Goal: Task Accomplishment & Management: Manage account settings

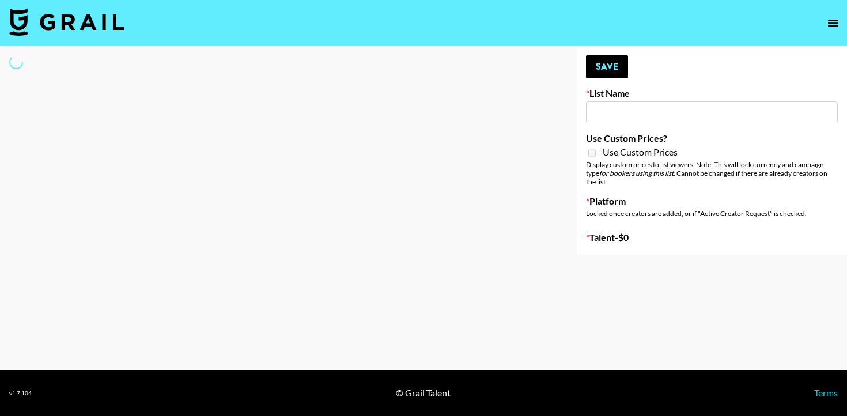
type input "SOS - [PERSON_NAME]"
select select "Song"
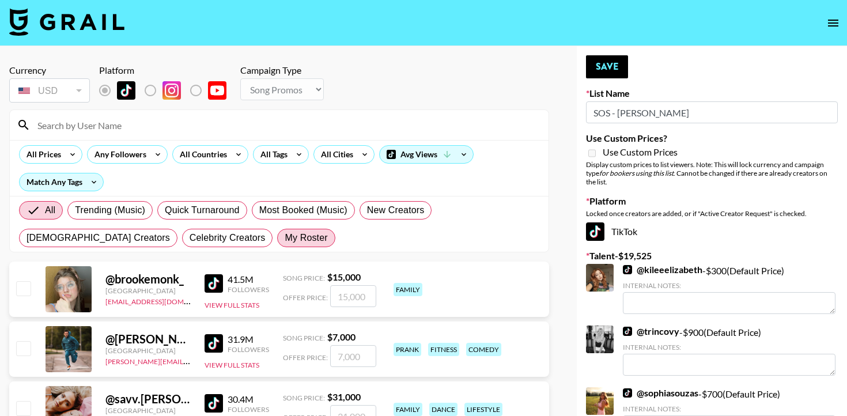
click at [285, 233] on span "My Roster" at bounding box center [306, 238] width 43 height 14
click at [285, 238] on input "My Roster" at bounding box center [285, 238] width 0 height 0
radio input "true"
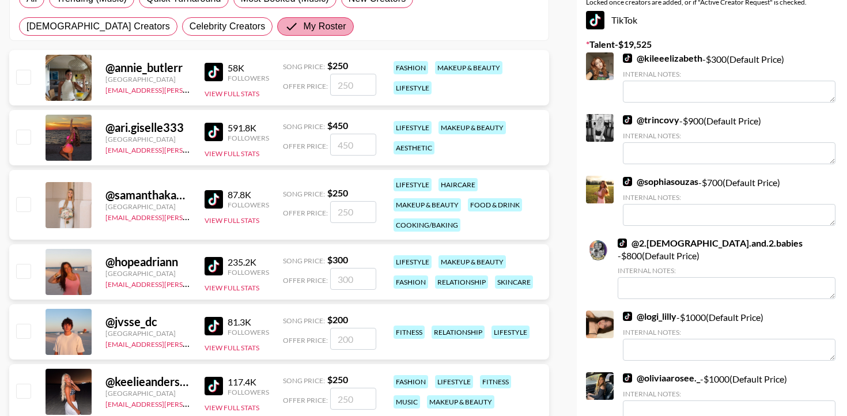
scroll to position [212, 0]
click at [16, 266] on input "checkbox" at bounding box center [23, 270] width 14 height 14
checkbox input "true"
type input "300"
click at [16, 335] on input "checkbox" at bounding box center [23, 330] width 14 height 14
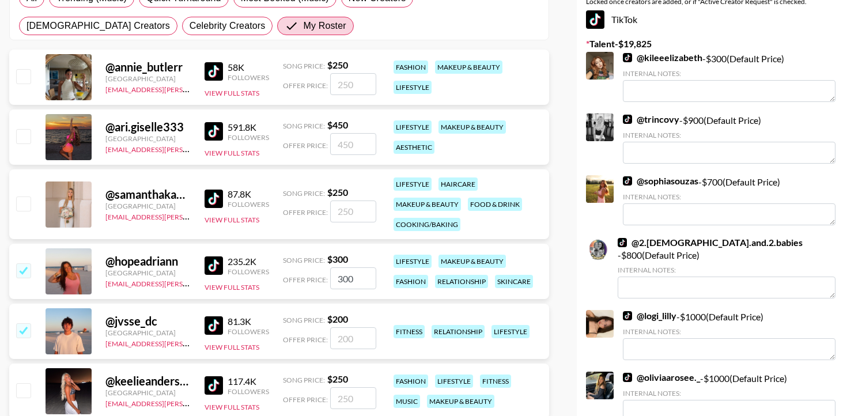
checkbox input "true"
type input "200"
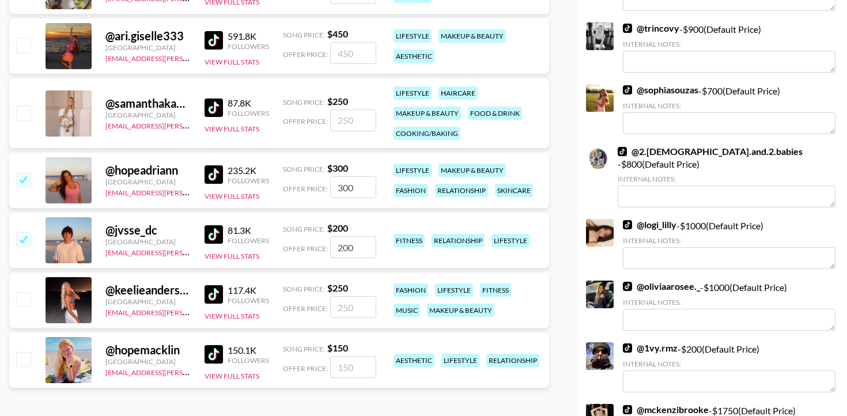
scroll to position [305, 0]
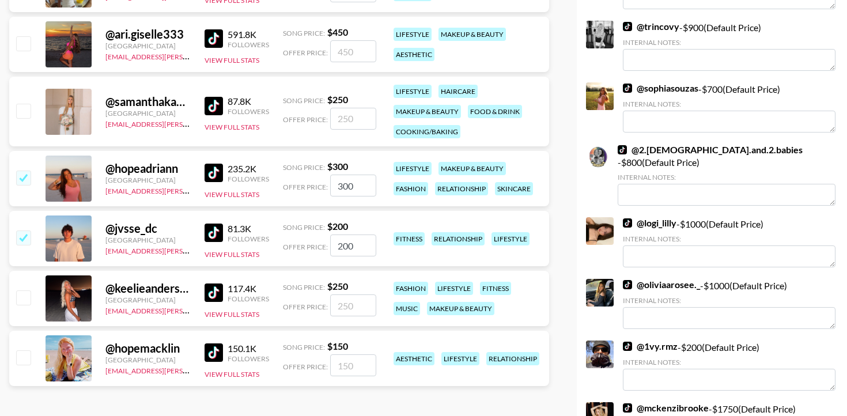
click at [22, 110] on input "checkbox" at bounding box center [23, 111] width 14 height 14
checkbox input "true"
type input "250"
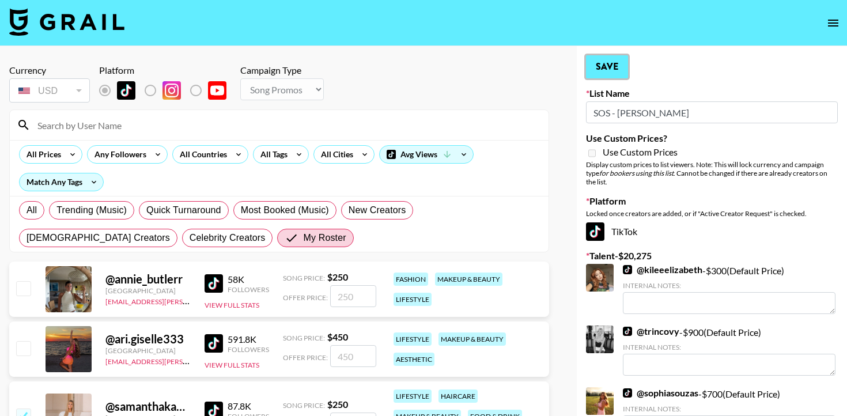
click at [620, 60] on button "Save" at bounding box center [607, 66] width 42 height 23
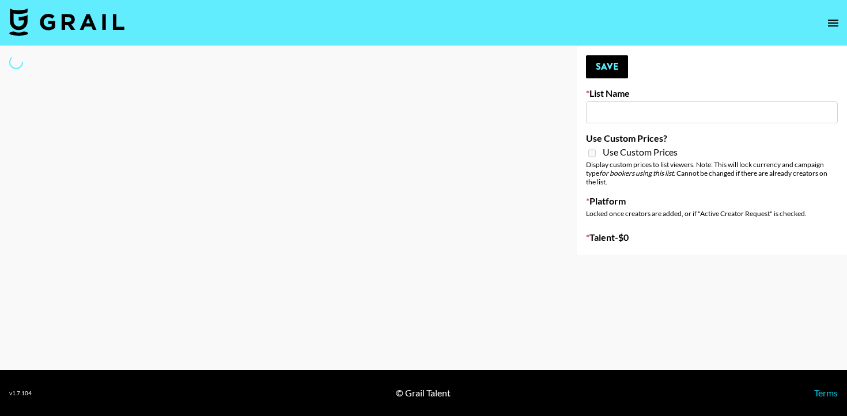
type input "Laundry Day - Supermodel"
select select "Song"
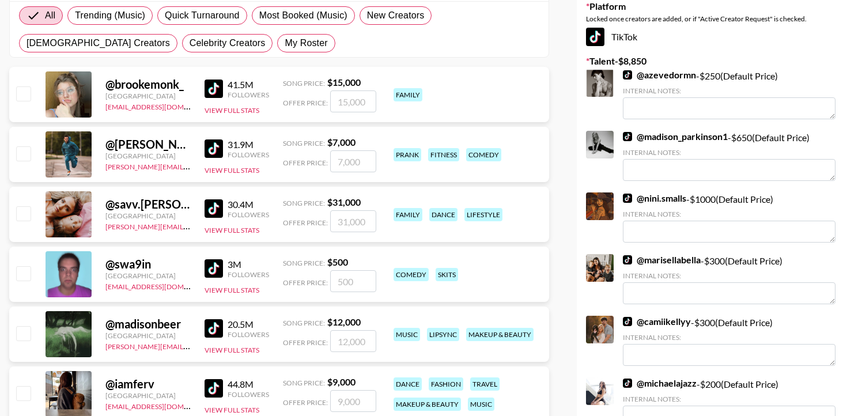
scroll to position [253, 0]
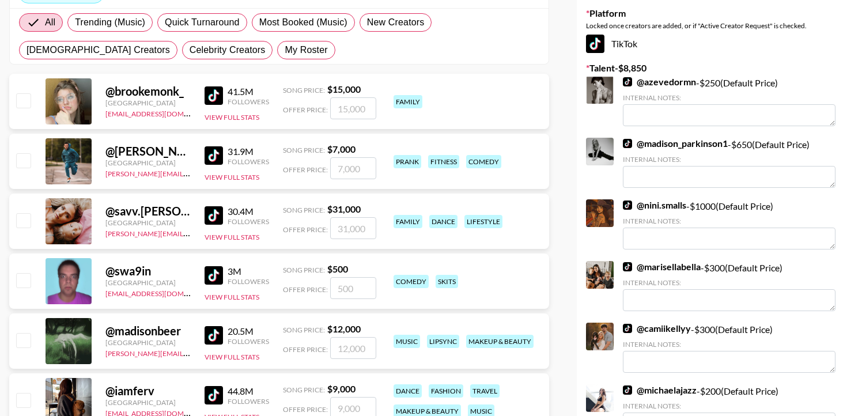
drag, startPoint x: 162, startPoint y: 52, endPoint x: 150, endPoint y: 63, distance: 16.3
click at [285, 52] on span "My Roster" at bounding box center [306, 50] width 43 height 14
click at [285, 50] on input "My Roster" at bounding box center [285, 50] width 0 height 0
radio input "true"
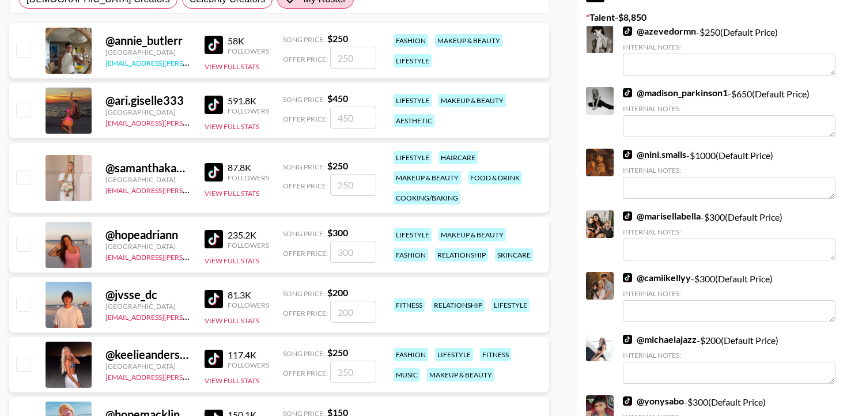
scroll to position [241, 0]
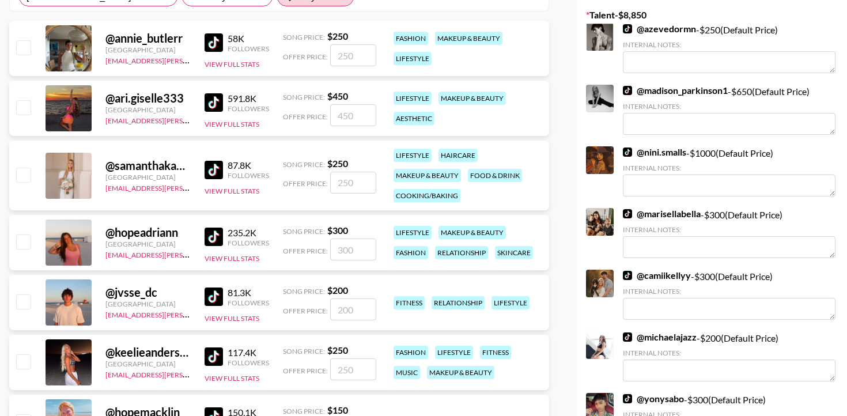
click at [22, 240] on input "checkbox" at bounding box center [23, 241] width 14 height 14
checkbox input "true"
type input "300"
click at [29, 168] on input "checkbox" at bounding box center [23, 175] width 14 height 14
checkbox input "true"
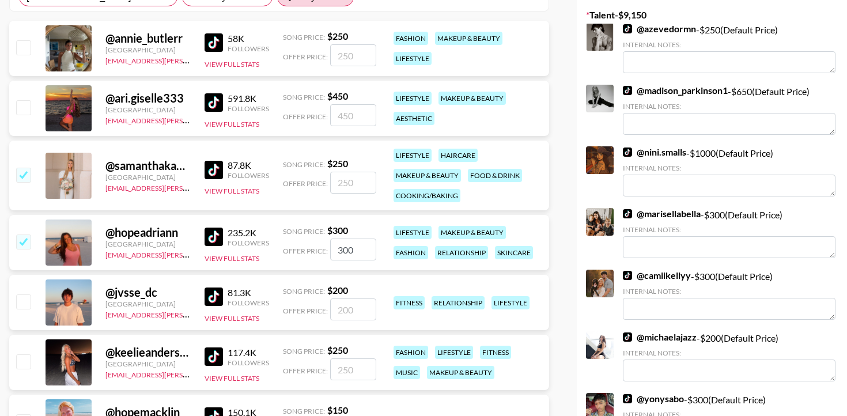
type input "250"
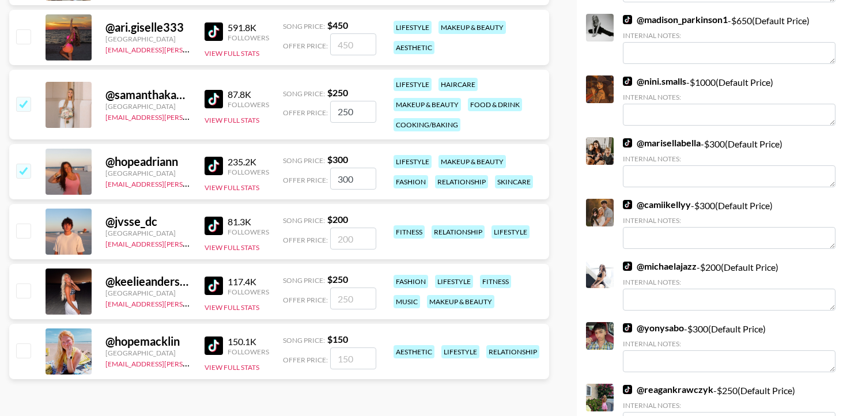
scroll to position [314, 0]
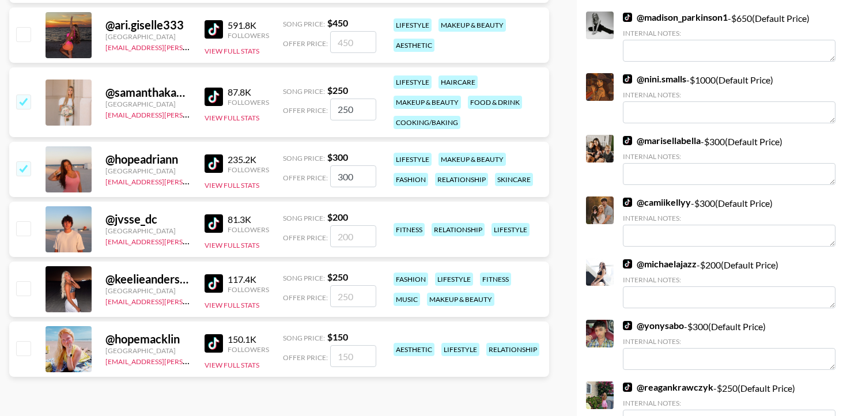
click at [18, 291] on input "checkbox" at bounding box center [23, 288] width 14 height 14
checkbox input "true"
type input "250"
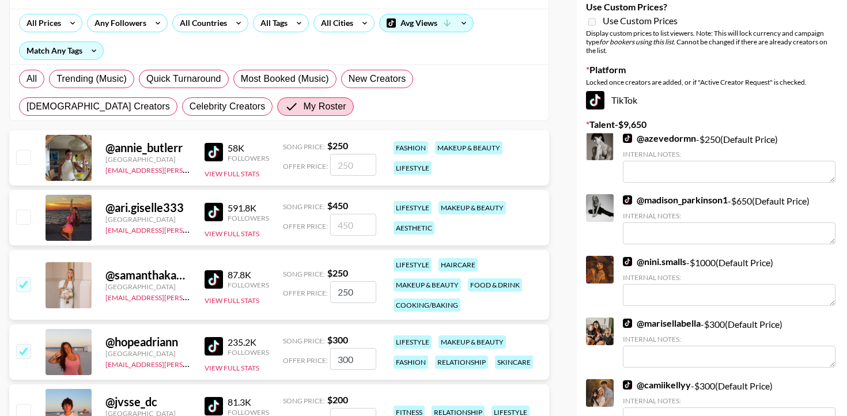
scroll to position [0, 0]
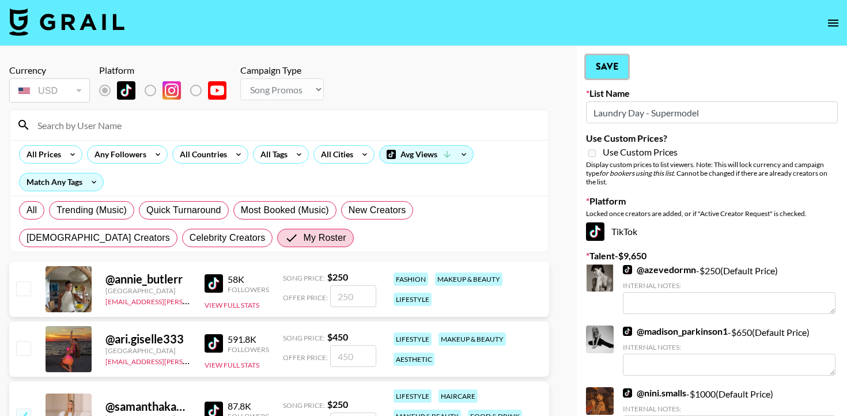
click at [602, 66] on button "Save" at bounding box center [607, 66] width 42 height 23
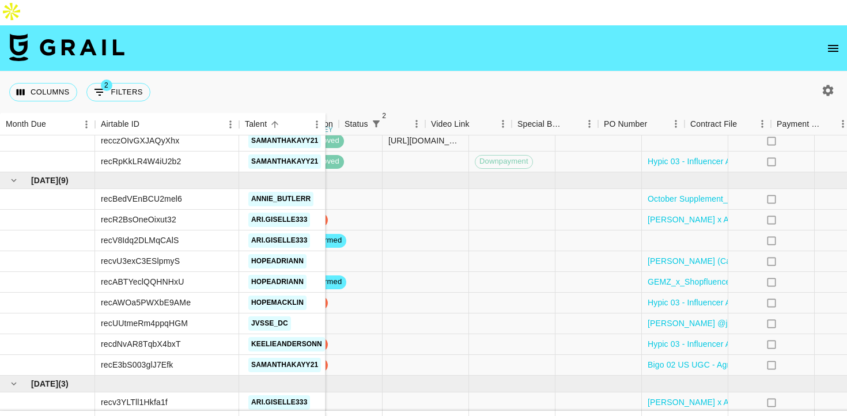
scroll to position [1382, 778]
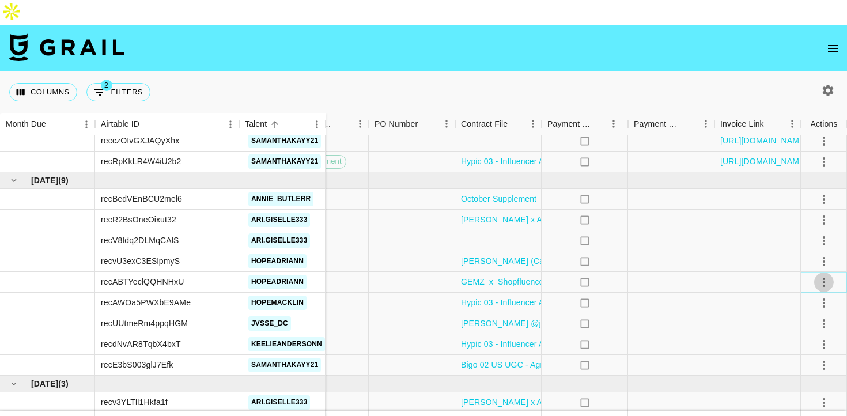
click at [825, 275] on icon "select merge strategy" at bounding box center [824, 282] width 14 height 14
click at [794, 320] on li "Draft Created" at bounding box center [809, 323] width 75 height 21
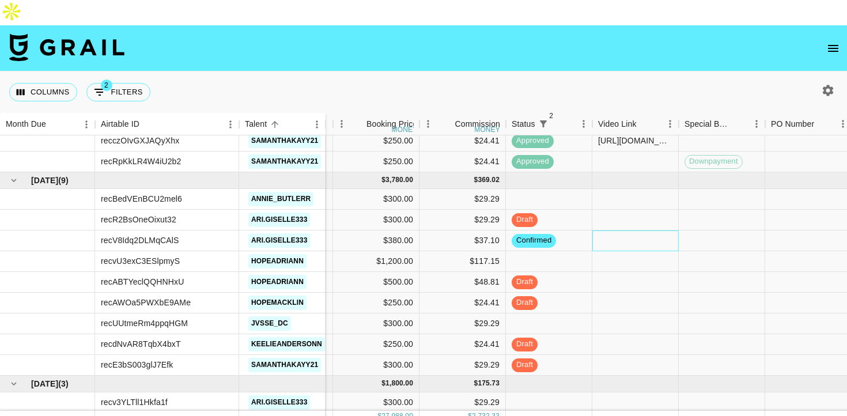
click at [604, 230] on div at bounding box center [635, 240] width 86 height 21
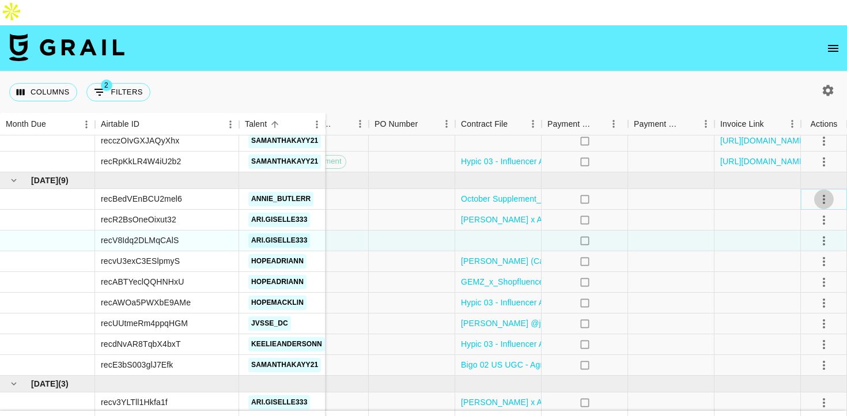
click at [820, 192] on icon "select merge strategy" at bounding box center [824, 199] width 14 height 14
click at [809, 198] on li "Confirm" at bounding box center [809, 198] width 75 height 21
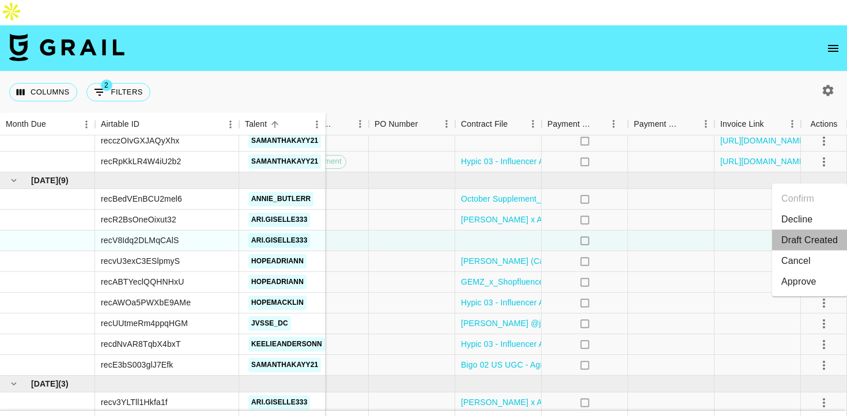
click at [809, 238] on li "Draft Created" at bounding box center [809, 240] width 75 height 21
click at [702, 189] on div at bounding box center [671, 199] width 86 height 21
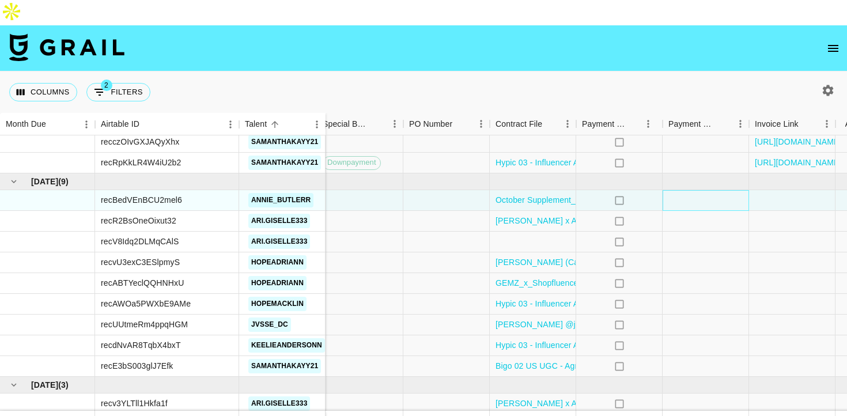
scroll to position [1381, 778]
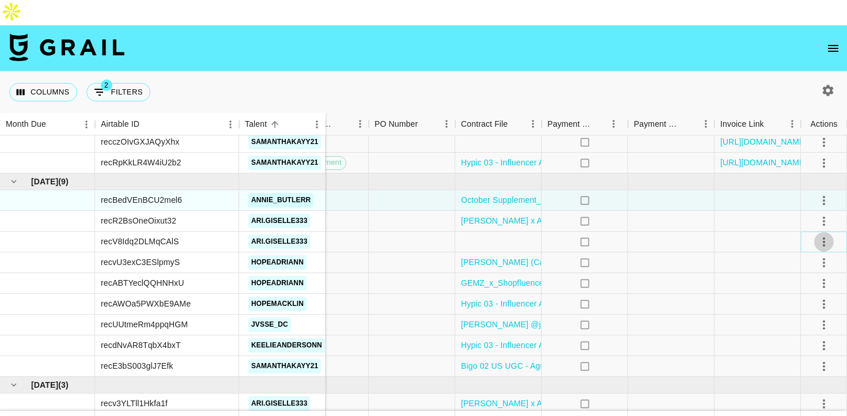
click at [822, 235] on icon "select merge strategy" at bounding box center [824, 242] width 14 height 14
click at [804, 283] on li "Draft Created" at bounding box center [809, 282] width 75 height 21
click at [706, 232] on div at bounding box center [671, 242] width 86 height 21
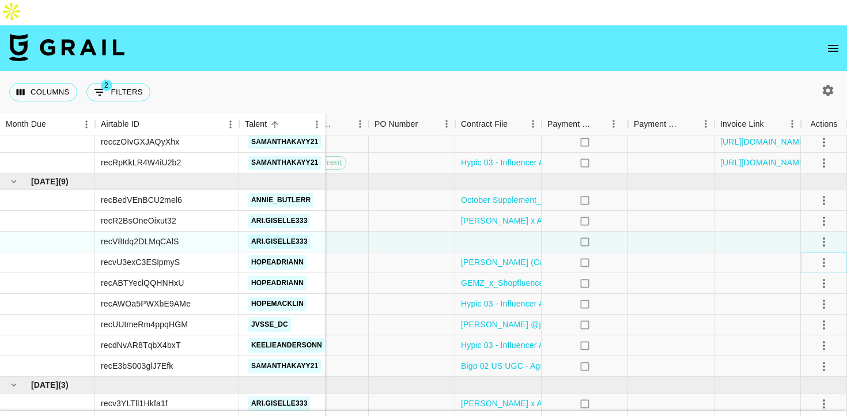
click at [821, 256] on icon "select merge strategy" at bounding box center [824, 263] width 14 height 14
click at [809, 256] on li "Confirm" at bounding box center [809, 262] width 75 height 21
click at [738, 252] on div at bounding box center [757, 262] width 86 height 21
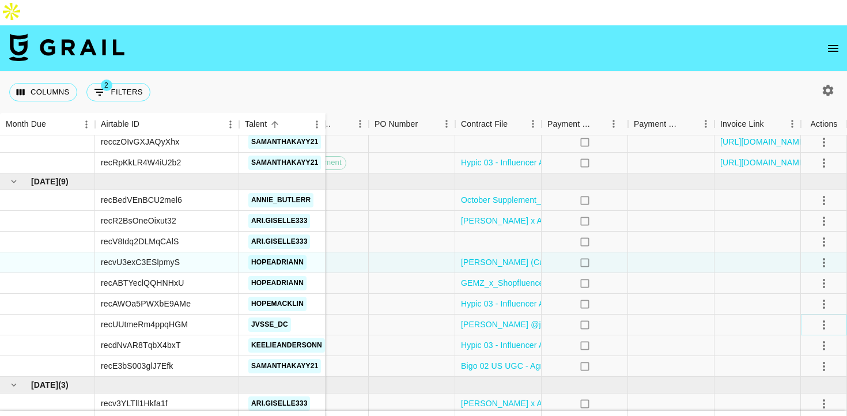
click at [822, 318] on icon "select merge strategy" at bounding box center [824, 325] width 14 height 14
click at [806, 194] on li "Confirm" at bounding box center [809, 191] width 75 height 21
click at [681, 294] on div at bounding box center [671, 304] width 86 height 21
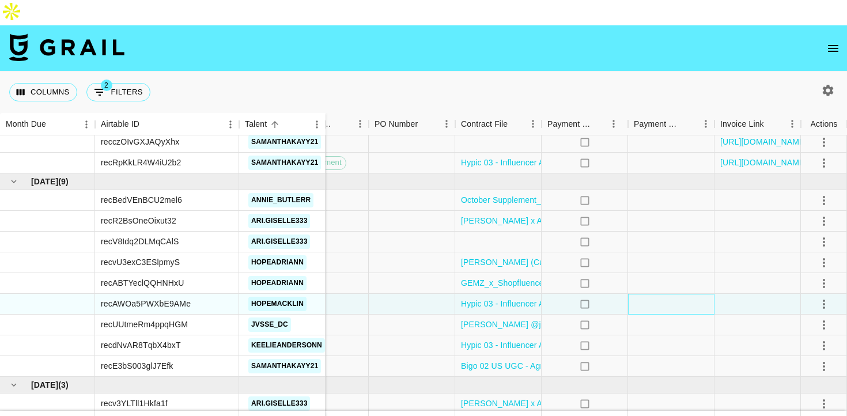
click at [681, 294] on div at bounding box center [671, 304] width 86 height 21
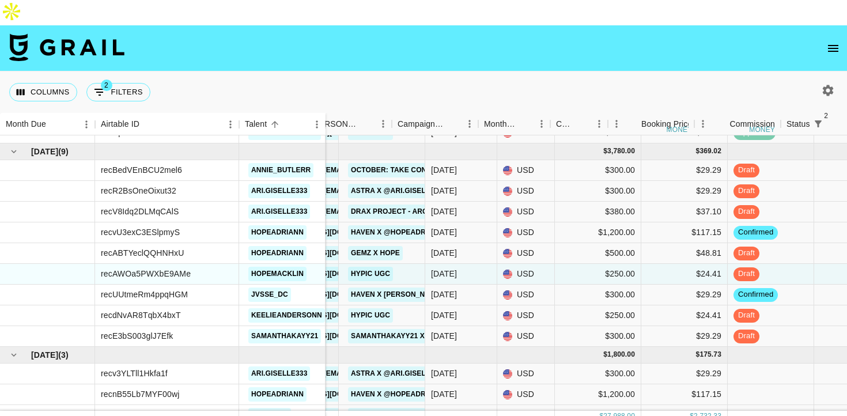
scroll to position [1411, 187]
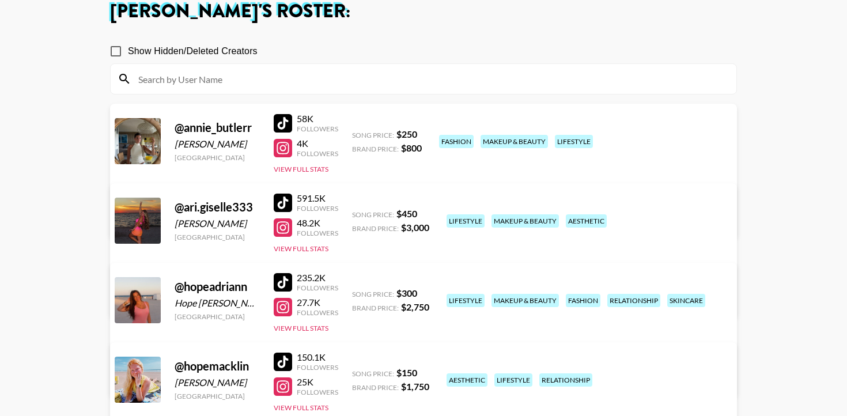
scroll to position [93, 0]
